Goal: Use online tool/utility: Utilize a website feature to perform a specific function

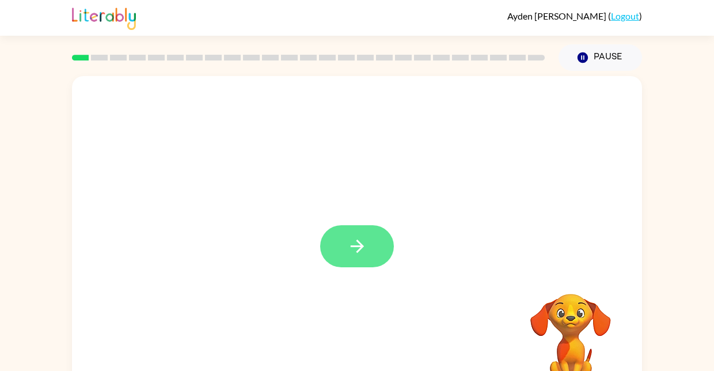
click at [385, 250] on button "button" at bounding box center [357, 246] width 74 height 42
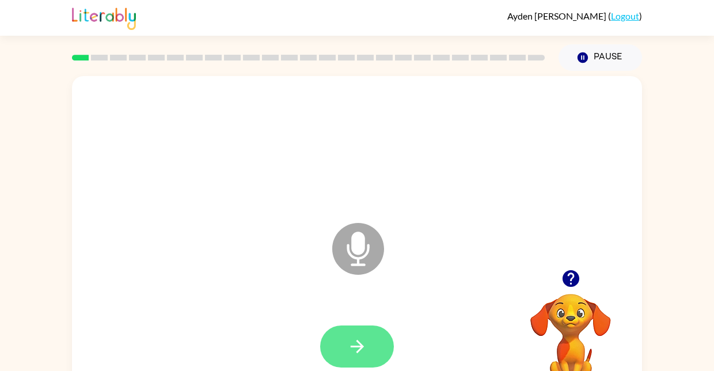
click at [360, 354] on icon "button" at bounding box center [357, 346] width 20 height 20
click at [373, 342] on button "button" at bounding box center [357, 346] width 74 height 42
click at [351, 340] on icon "button" at bounding box center [357, 346] width 20 height 20
click at [363, 359] on button "button" at bounding box center [357, 346] width 74 height 42
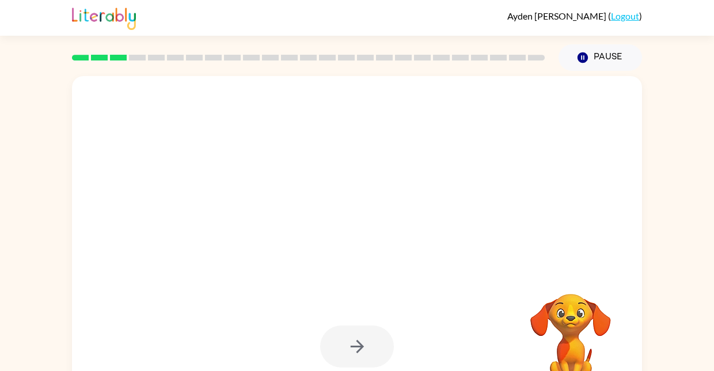
click at [365, 344] on div at bounding box center [357, 346] width 74 height 42
click at [364, 337] on div at bounding box center [357, 346] width 74 height 42
click at [374, 342] on div at bounding box center [357, 346] width 74 height 42
click at [369, 342] on div at bounding box center [357, 346] width 74 height 42
click at [355, 355] on div at bounding box center [357, 346] width 74 height 42
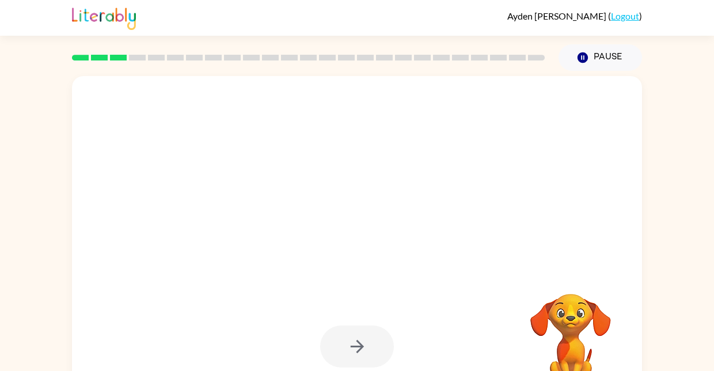
click at [355, 355] on div at bounding box center [357, 346] width 74 height 42
click at [347, 351] on div at bounding box center [357, 346] width 74 height 42
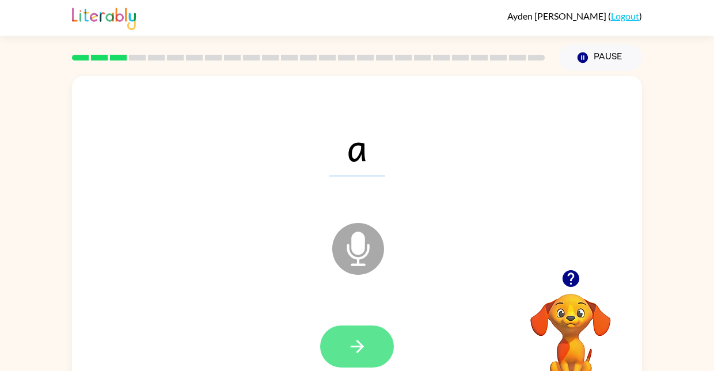
click at [363, 344] on icon "button" at bounding box center [357, 346] width 20 height 20
click at [336, 351] on button "button" at bounding box center [357, 346] width 74 height 42
click at [373, 354] on button "button" at bounding box center [357, 346] width 74 height 42
click at [367, 337] on icon "button" at bounding box center [357, 346] width 20 height 20
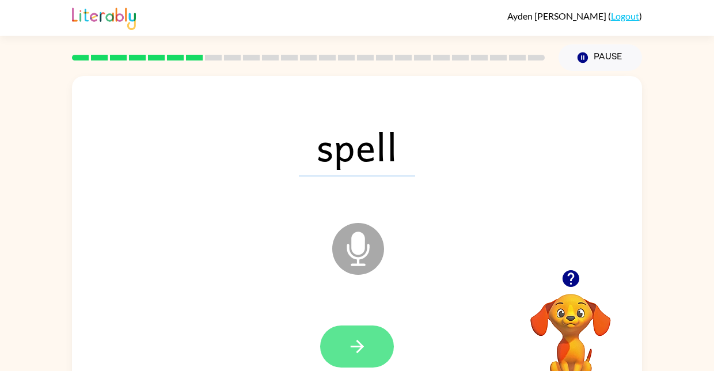
click at [367, 351] on button "button" at bounding box center [357, 346] width 74 height 42
click at [361, 361] on button "button" at bounding box center [357, 346] width 74 height 42
click at [364, 344] on icon "button" at bounding box center [357, 346] width 20 height 20
click at [362, 347] on icon "button" at bounding box center [356, 346] width 13 height 13
click at [367, 352] on icon "button" at bounding box center [357, 346] width 20 height 20
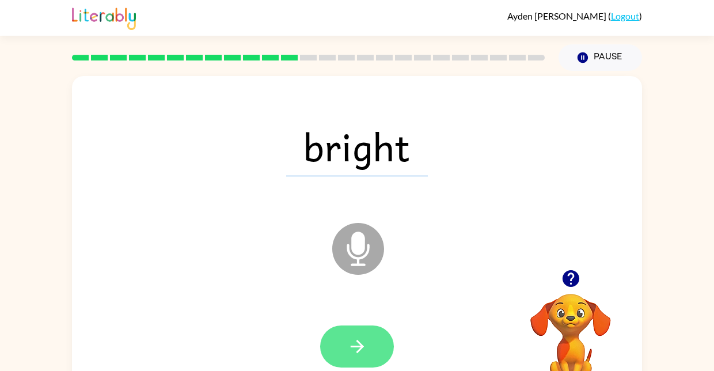
click at [365, 351] on icon "button" at bounding box center [357, 346] width 20 height 20
click at [369, 363] on button "button" at bounding box center [357, 346] width 74 height 42
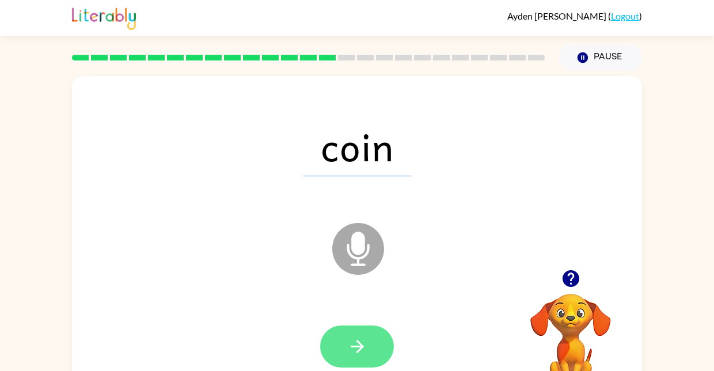
click at [369, 348] on button "button" at bounding box center [357, 346] width 74 height 42
click at [361, 347] on icon "button" at bounding box center [356, 346] width 13 height 13
click at [370, 351] on button "button" at bounding box center [357, 346] width 74 height 42
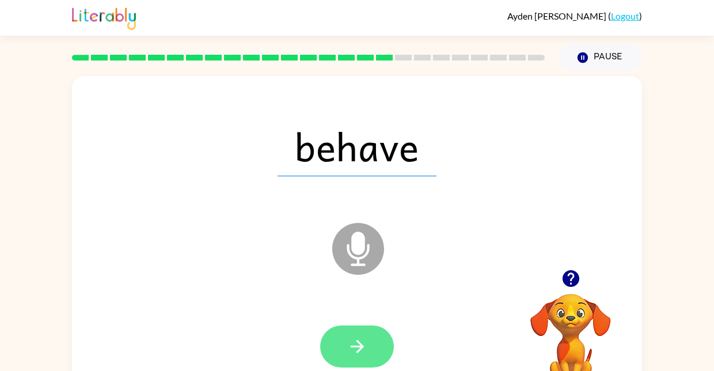
click at [366, 335] on button "button" at bounding box center [357, 346] width 74 height 42
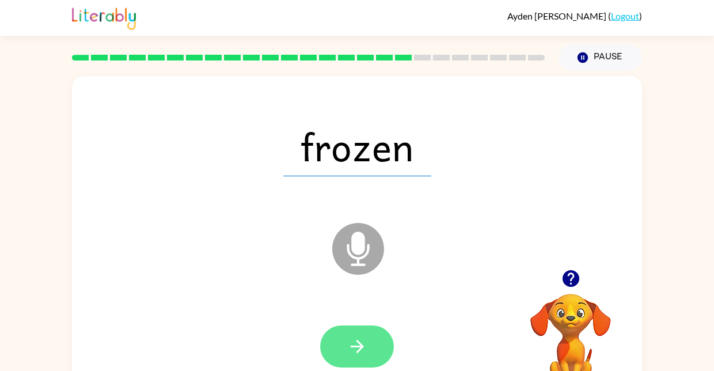
click at [367, 333] on button "button" at bounding box center [357, 346] width 74 height 42
click at [377, 358] on button "button" at bounding box center [357, 346] width 74 height 42
click at [370, 362] on button "button" at bounding box center [357, 346] width 74 height 42
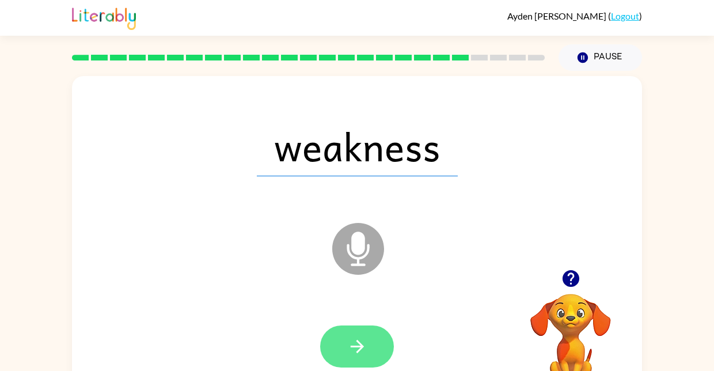
click at [373, 340] on button "button" at bounding box center [357, 346] width 74 height 42
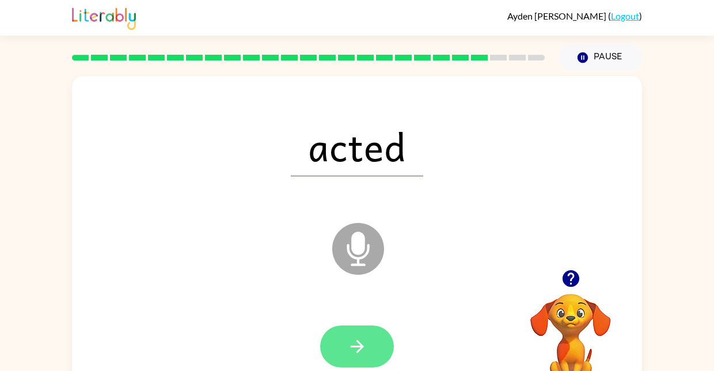
click at [376, 345] on button "button" at bounding box center [357, 346] width 74 height 42
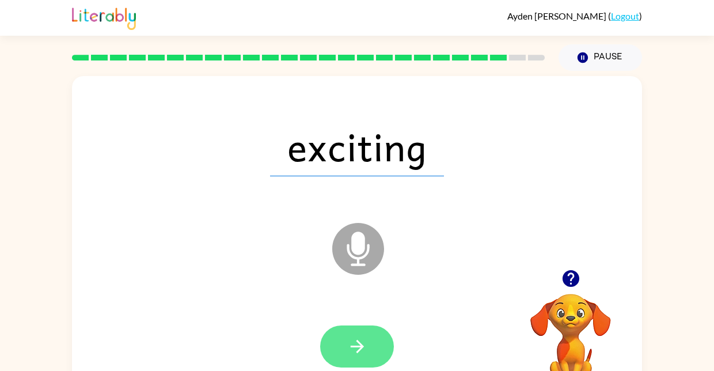
click at [378, 359] on button "button" at bounding box center [357, 346] width 74 height 42
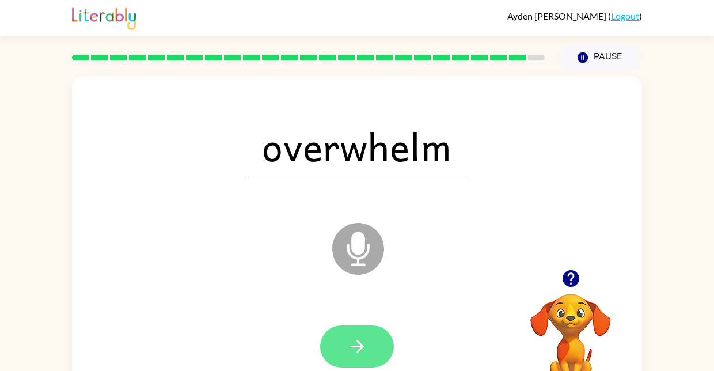
click at [369, 352] on button "button" at bounding box center [357, 346] width 74 height 42
